Goal: Task Accomplishment & Management: Complete application form

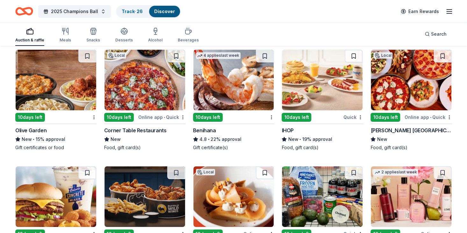
scroll to position [3362, 0]
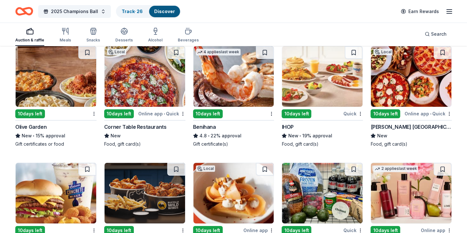
click at [69, 120] on div "10 days left [GEOGRAPHIC_DATA] New • 15% approval Gift certificates or food" at bounding box center [55, 96] width 81 height 101
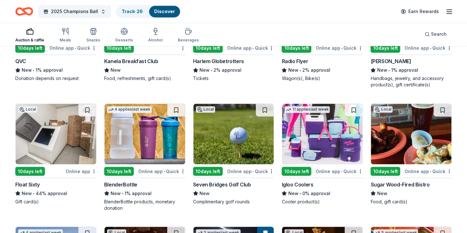
scroll to position [5100, 0]
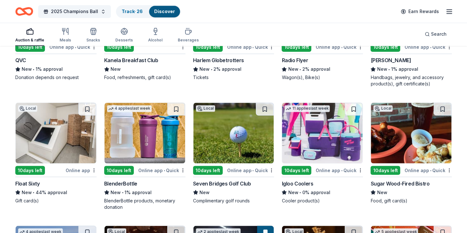
click at [249, 129] on img at bounding box center [234, 133] width 81 height 61
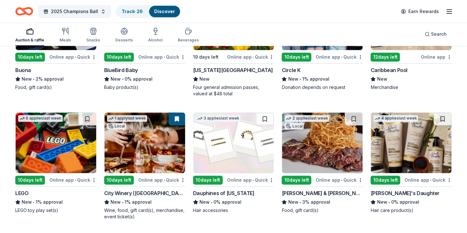
scroll to position [5942, 0]
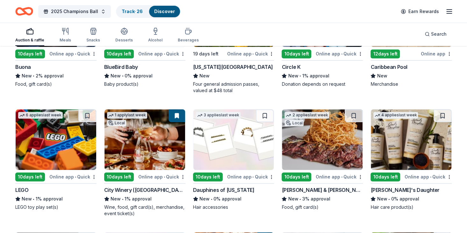
click at [171, 173] on div "Online app • Quick" at bounding box center [161, 177] width 47 height 8
click at [250, 20] on div "2025 Champions Ball Track · 26 Discover Earn Rewards" at bounding box center [233, 11] width 467 height 23
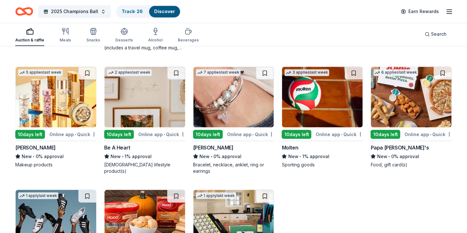
scroll to position [6348, 0]
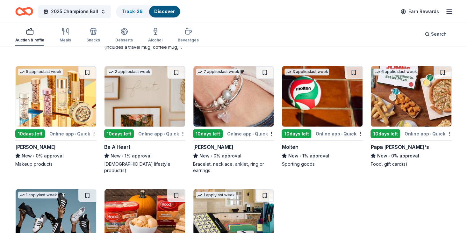
click at [252, 113] on img at bounding box center [234, 96] width 81 height 61
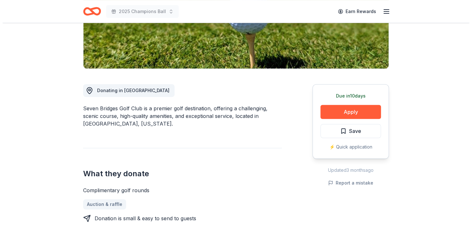
scroll to position [125, 0]
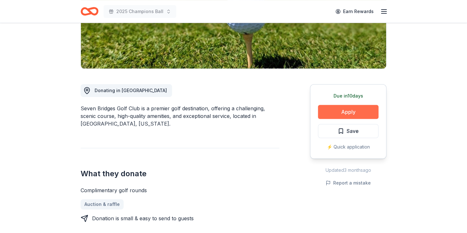
click at [352, 113] on button "Apply" at bounding box center [348, 112] width 61 height 14
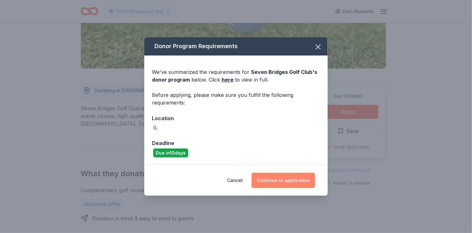
click at [277, 184] on button "Continue to application" at bounding box center [283, 180] width 63 height 15
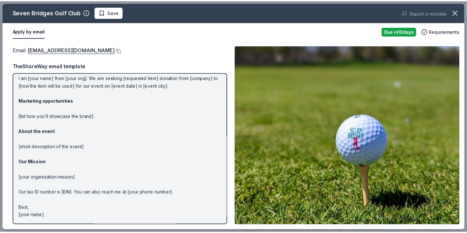
scroll to position [0, 0]
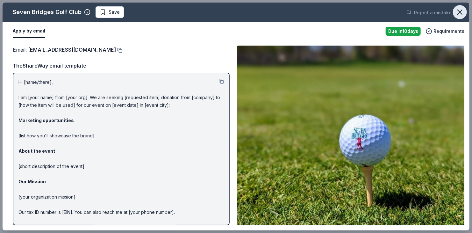
click at [459, 13] on icon "button" at bounding box center [460, 12] width 4 height 4
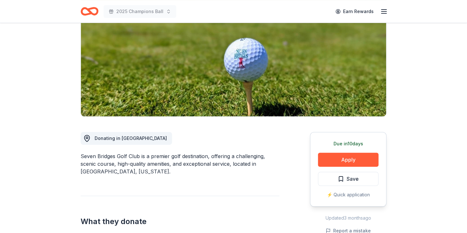
scroll to position [15, 0]
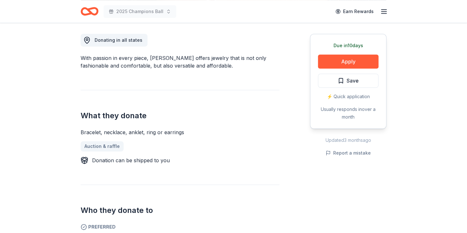
scroll to position [176, 0]
